Goal: Task Accomplishment & Management: Manage account settings

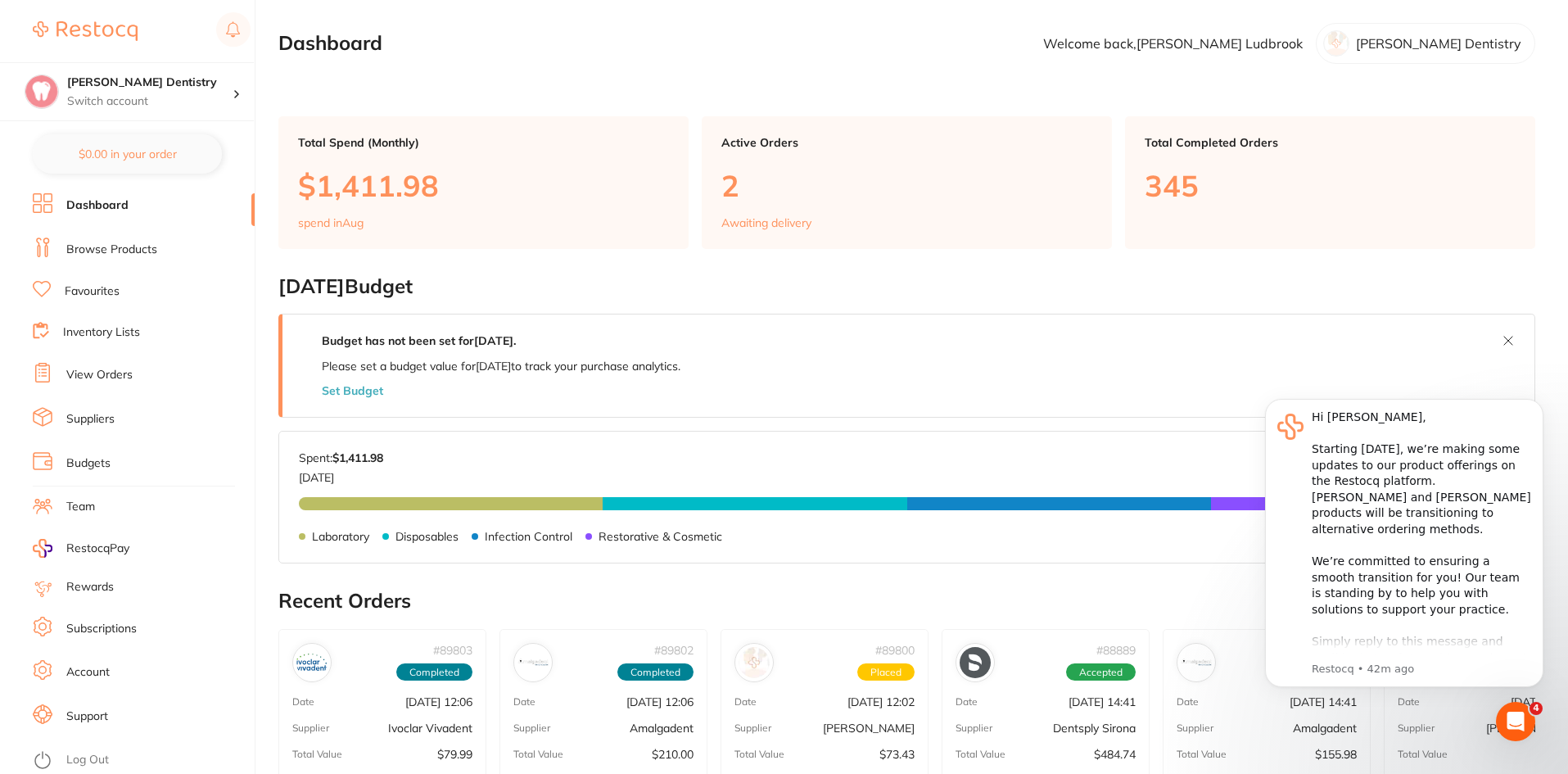
click at [1521, 726] on icon "Open Intercom Messenger" at bounding box center [1516, 722] width 27 height 27
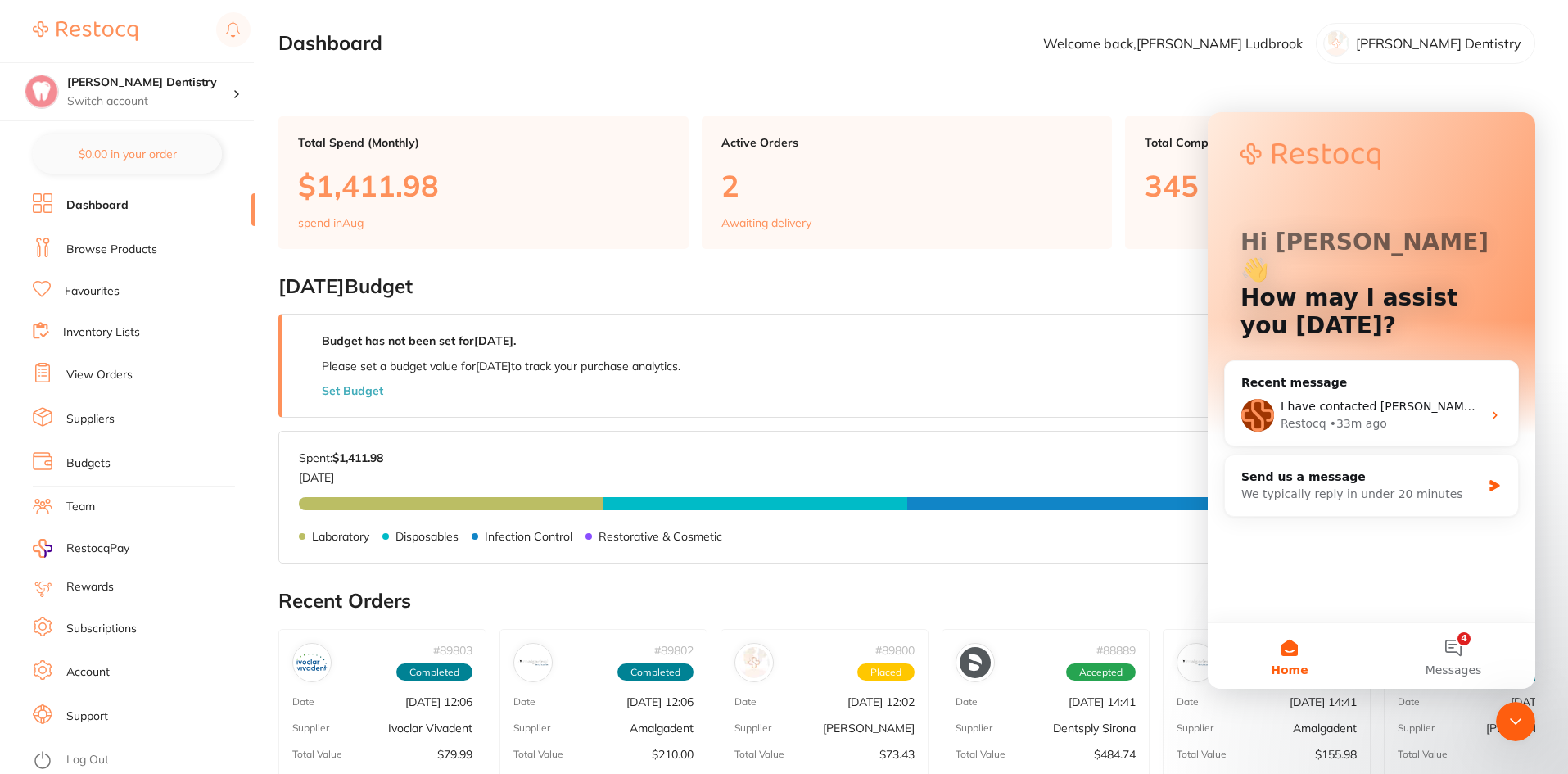
scroll to position [82, 0]
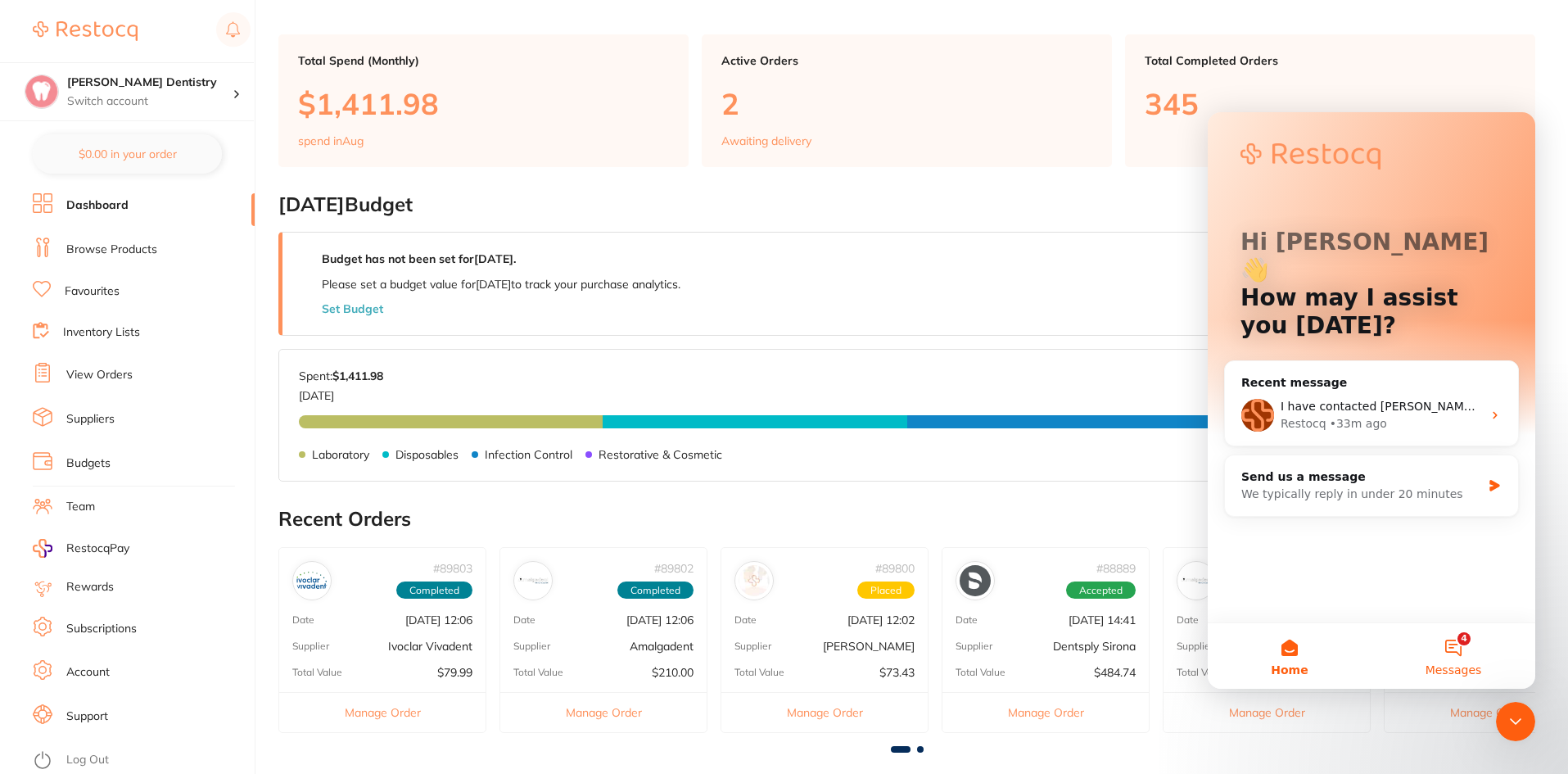
click at [1458, 647] on button "4 Messages" at bounding box center [1453, 655] width 164 height 65
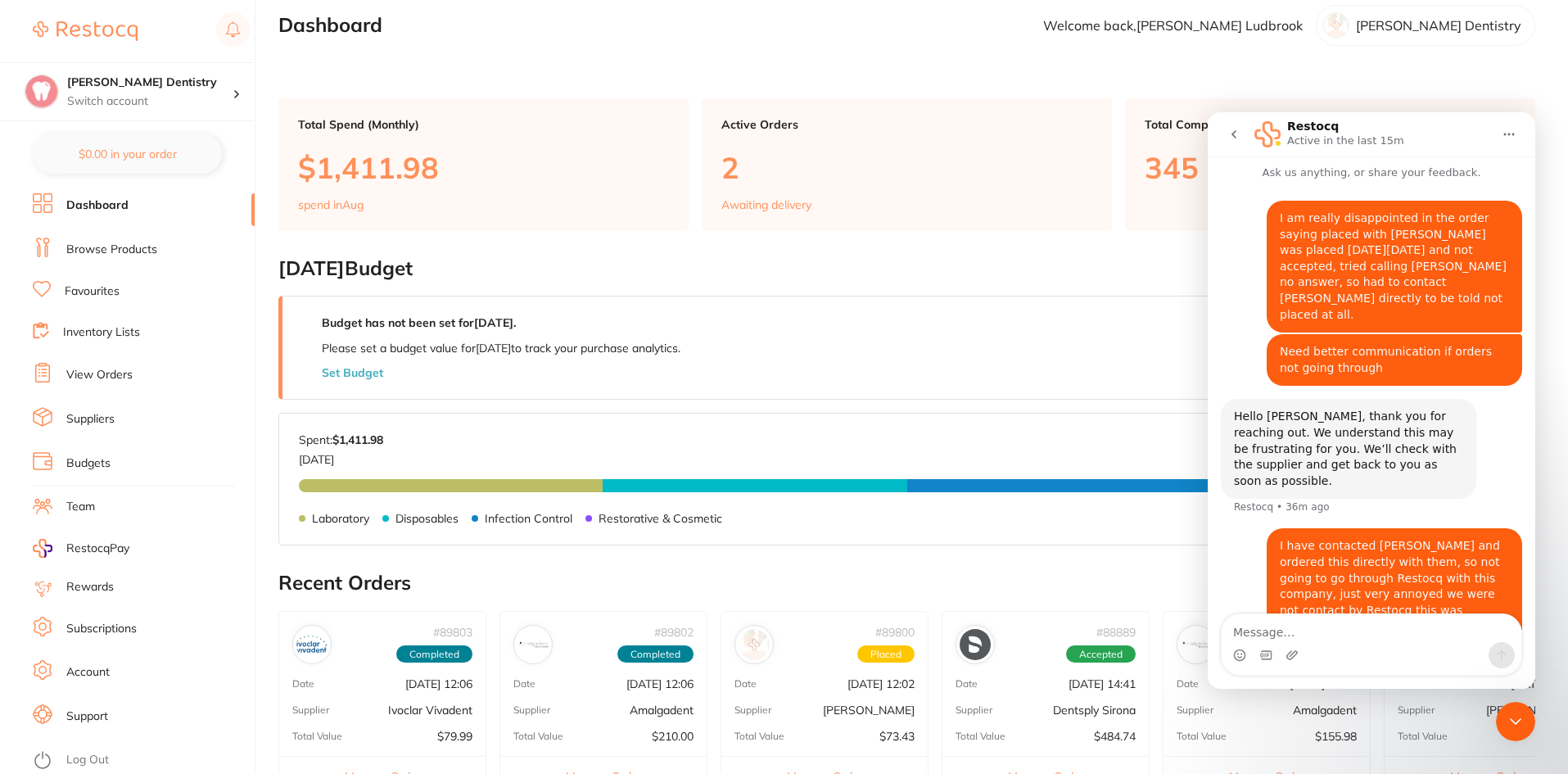
scroll to position [0, 0]
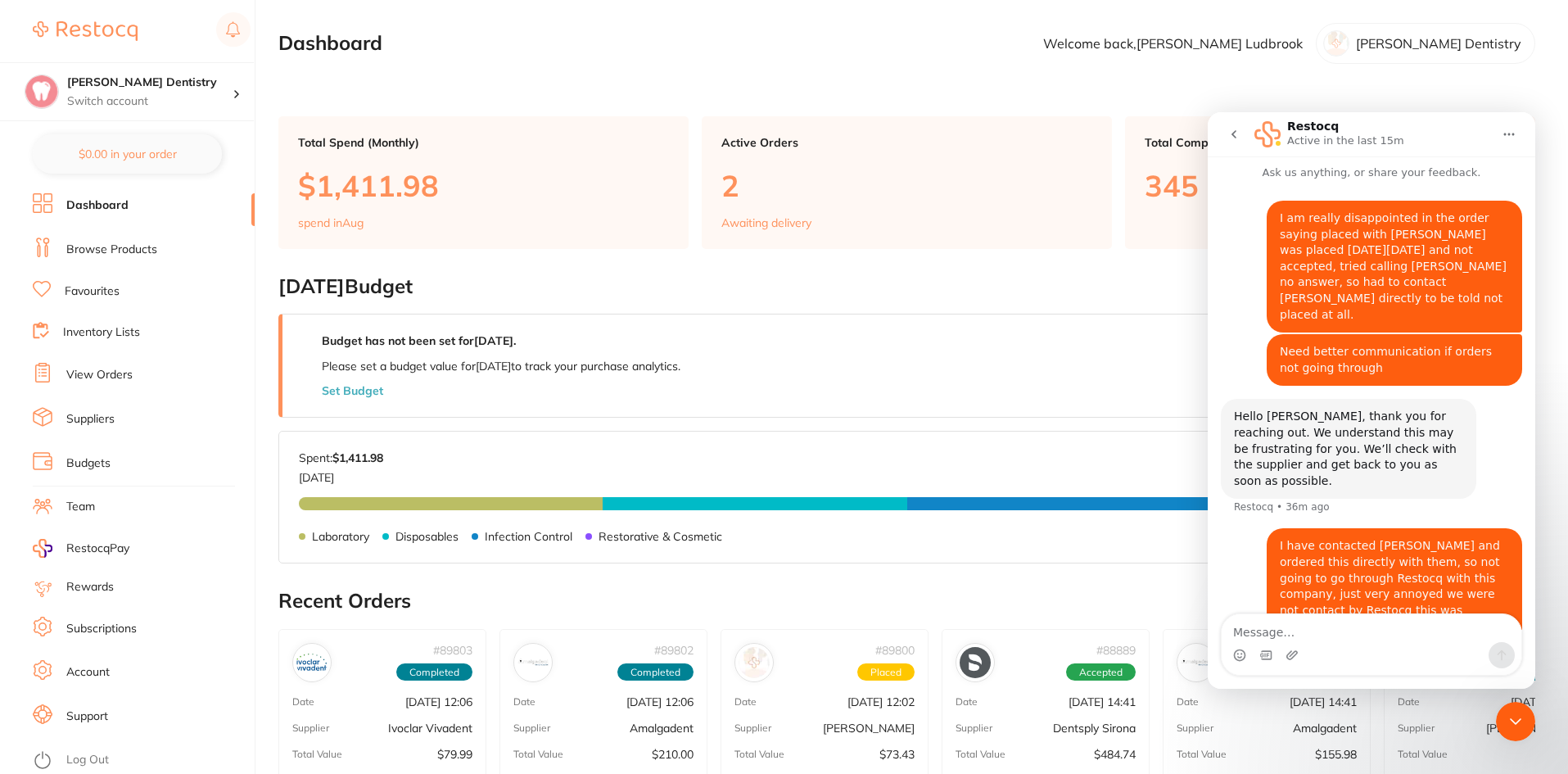
click at [121, 251] on link "Browse Products" at bounding box center [111, 249] width 91 height 17
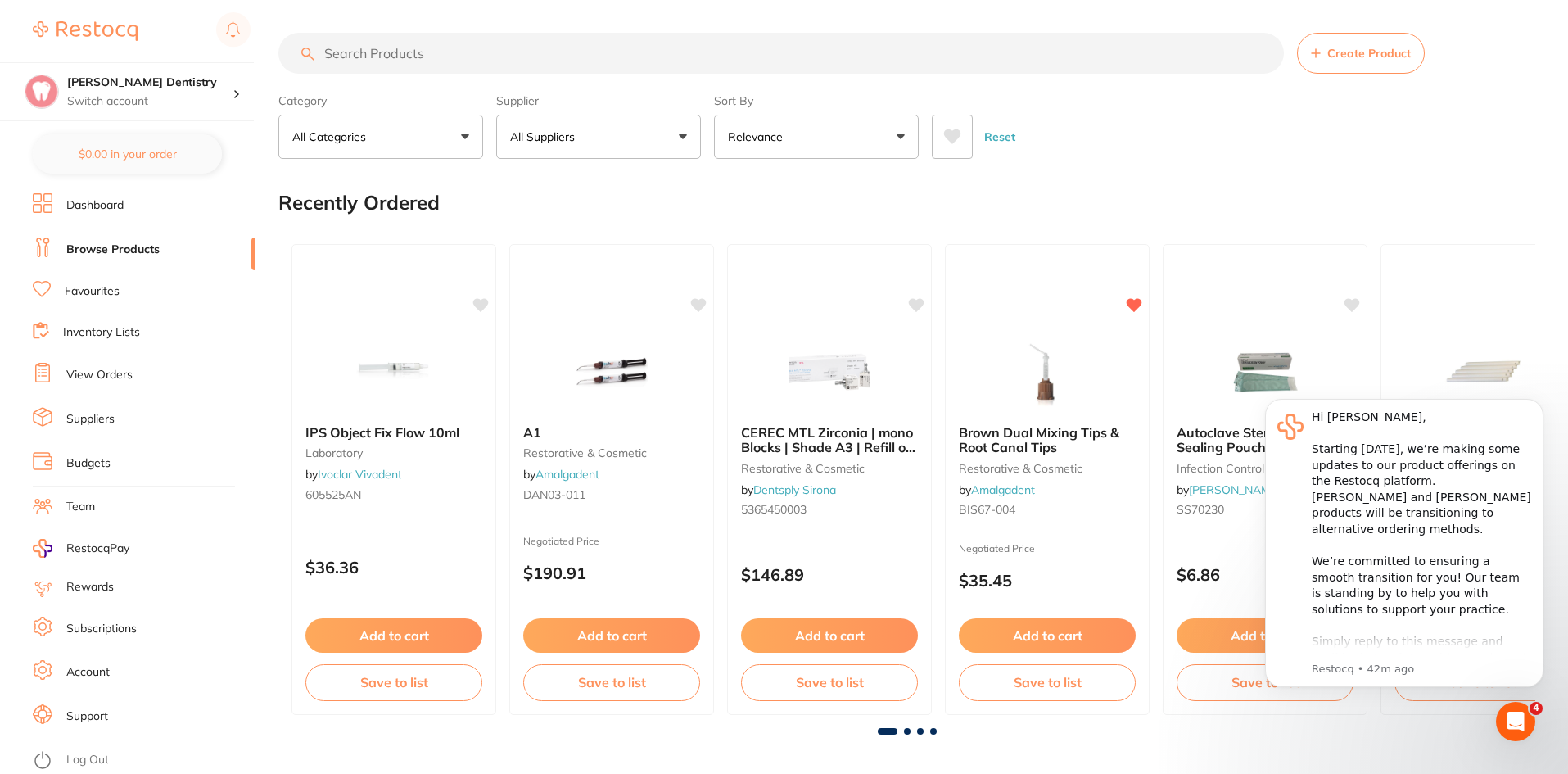
click at [121, 379] on link "View Orders" at bounding box center [99, 375] width 66 height 17
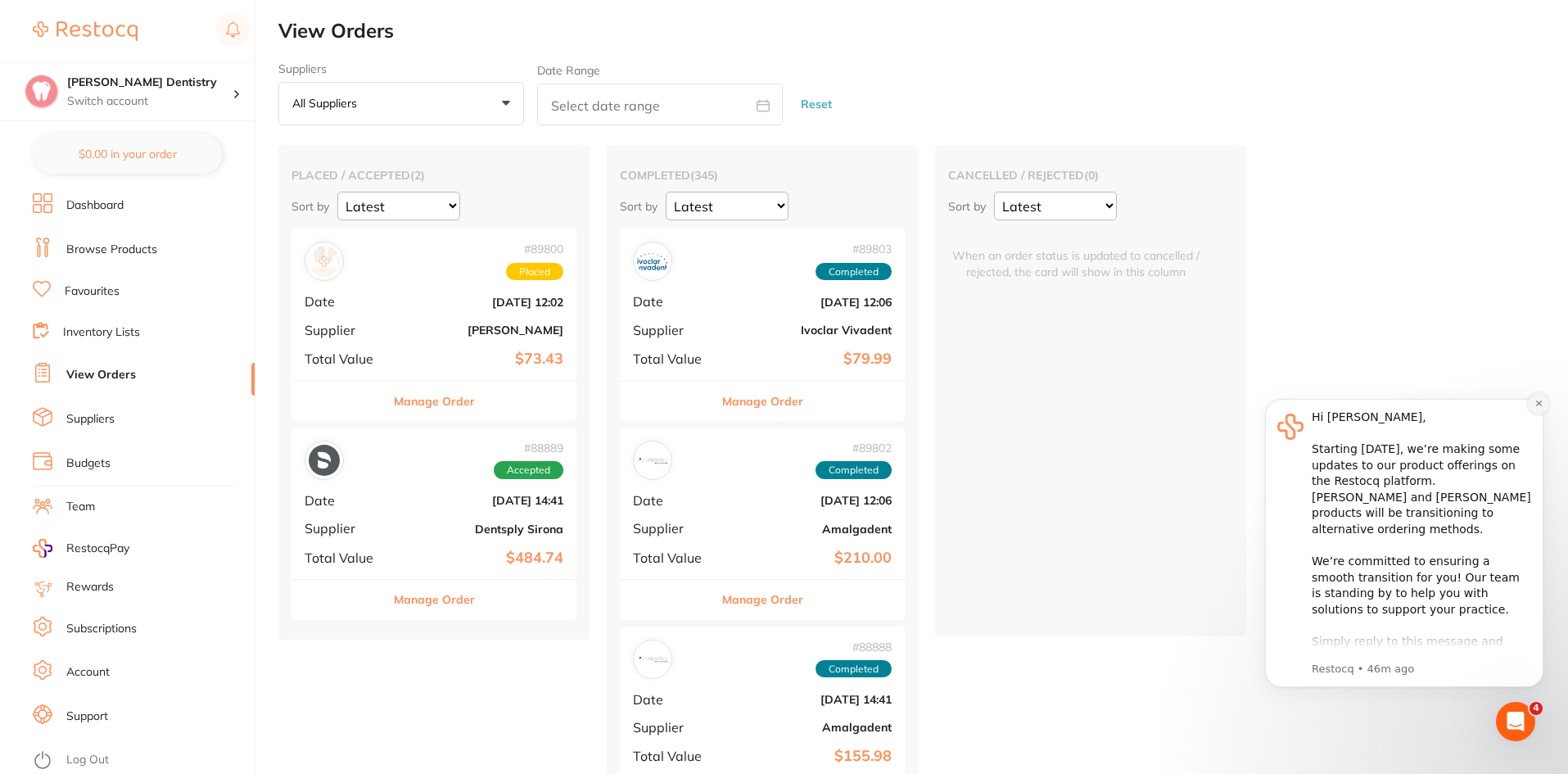
click at [1535, 402] on icon "Dismiss notification" at bounding box center [1539, 403] width 9 height 9
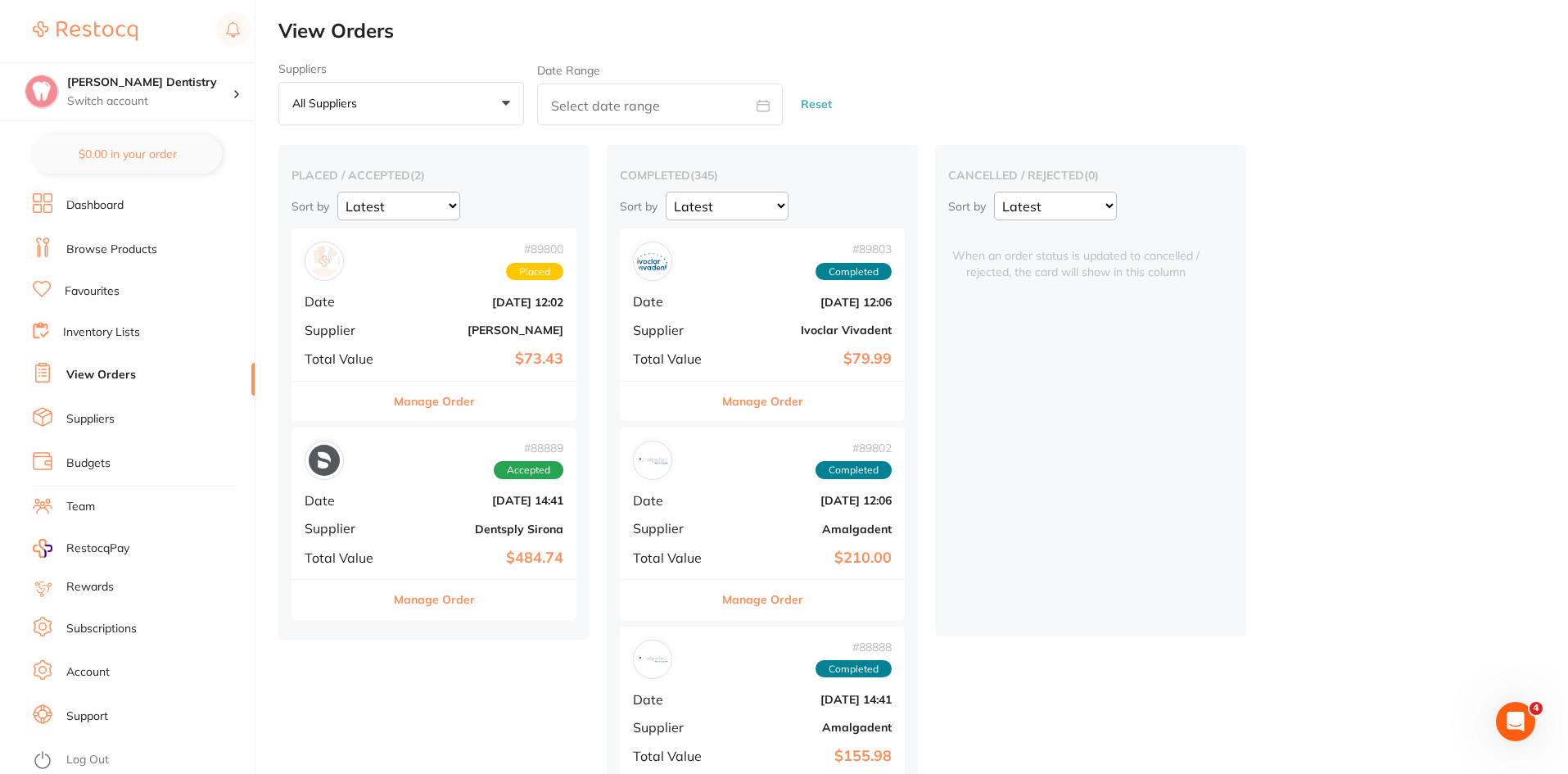
click at [415, 401] on button "Manage Order" at bounding box center [434, 401] width 81 height 39
